Goal: Task Accomplishment & Management: Complete application form

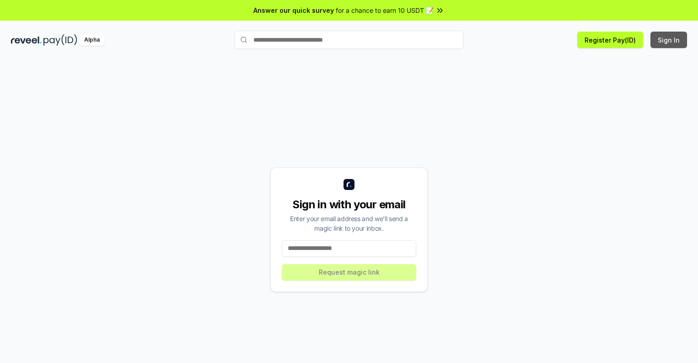
click at [669, 40] on button "Sign In" at bounding box center [668, 40] width 37 height 16
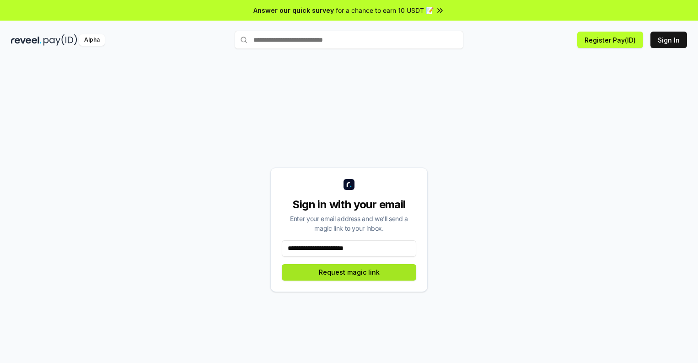
type input "**********"
click at [349, 272] on button "Request magic link" at bounding box center [349, 272] width 134 height 16
